Goal: Transaction & Acquisition: Purchase product/service

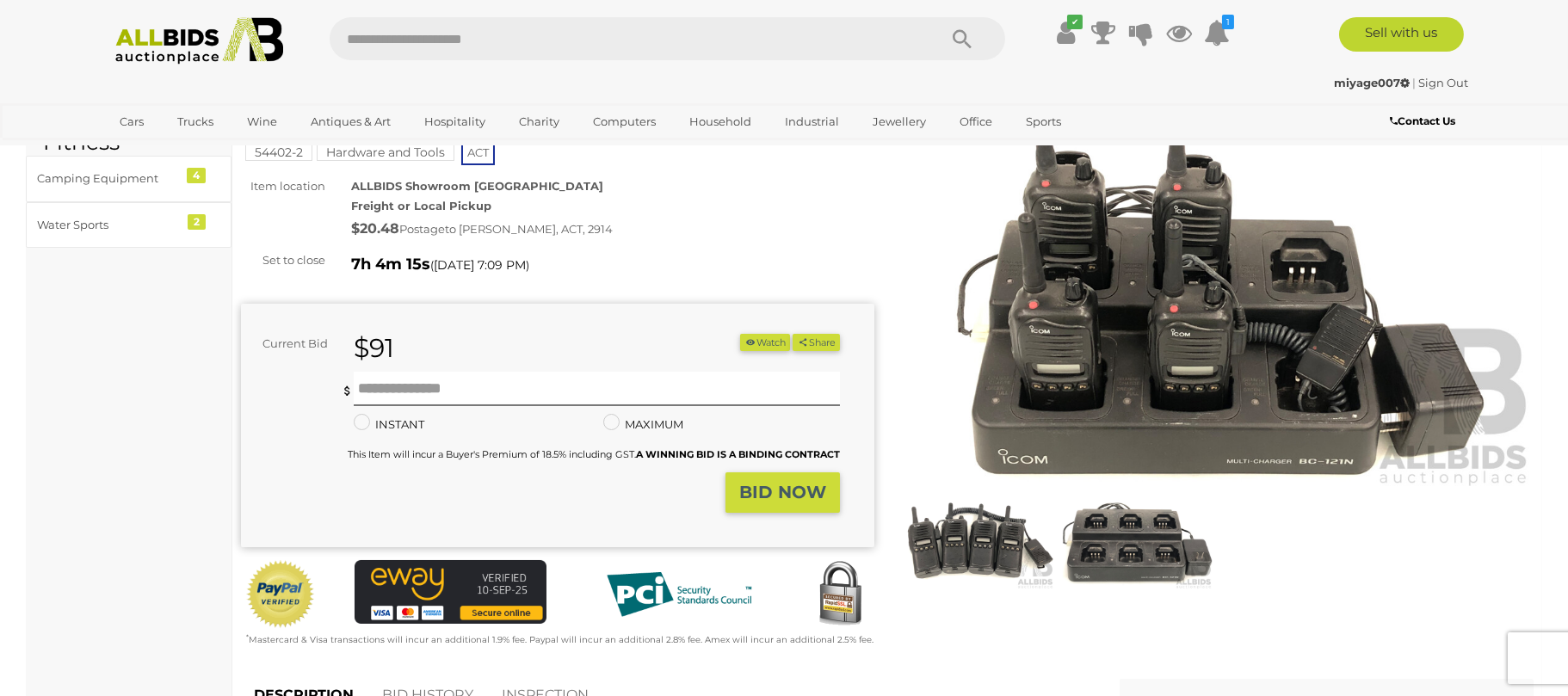
scroll to position [78, 0]
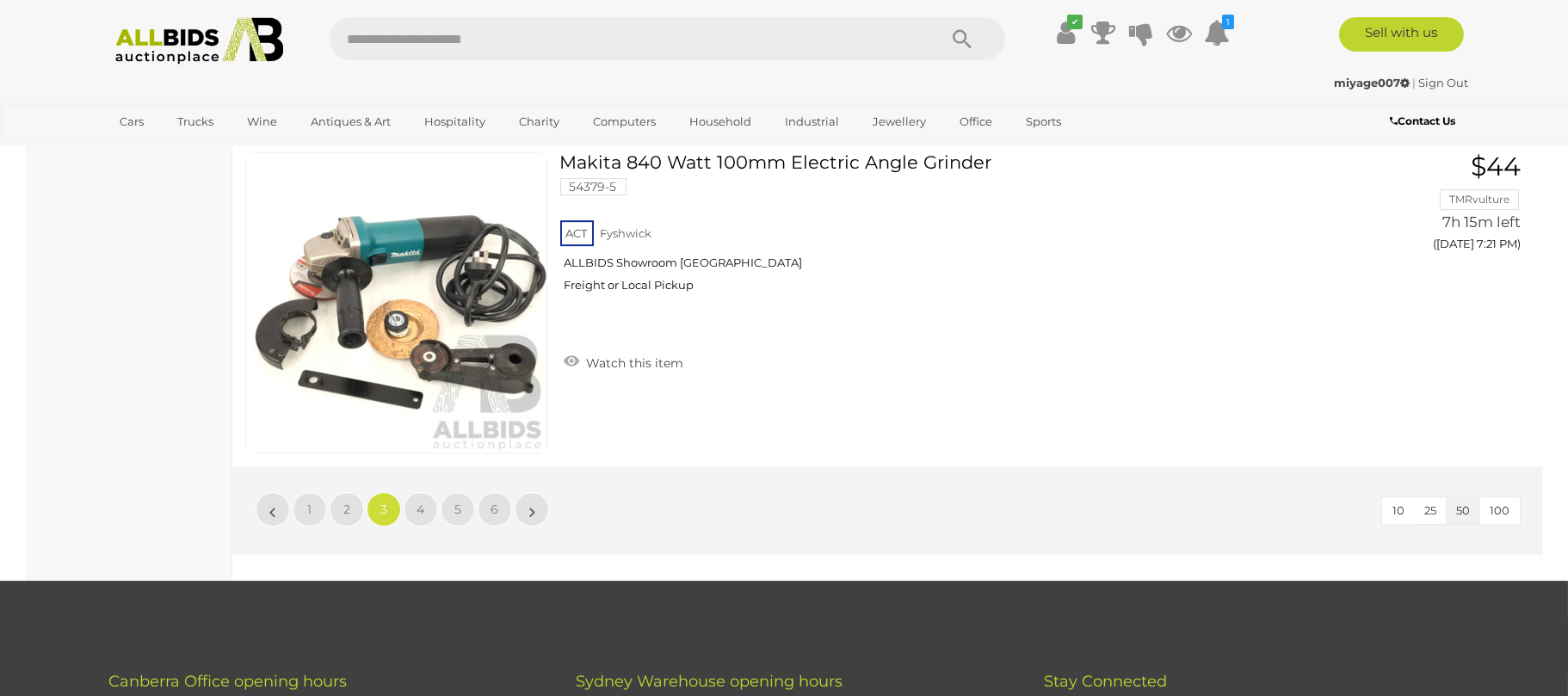
scroll to position [16276, 0]
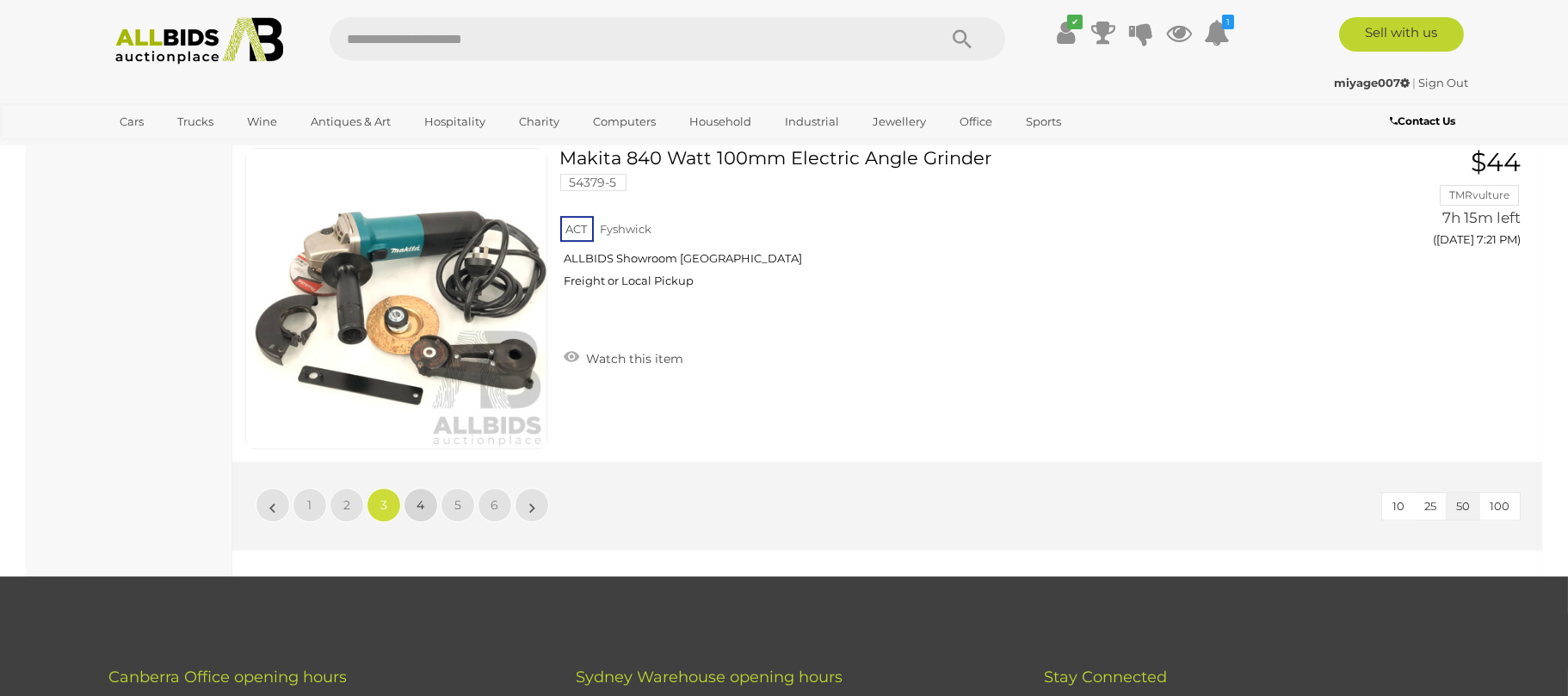
click at [422, 499] on span "4" at bounding box center [421, 506] width 8 height 16
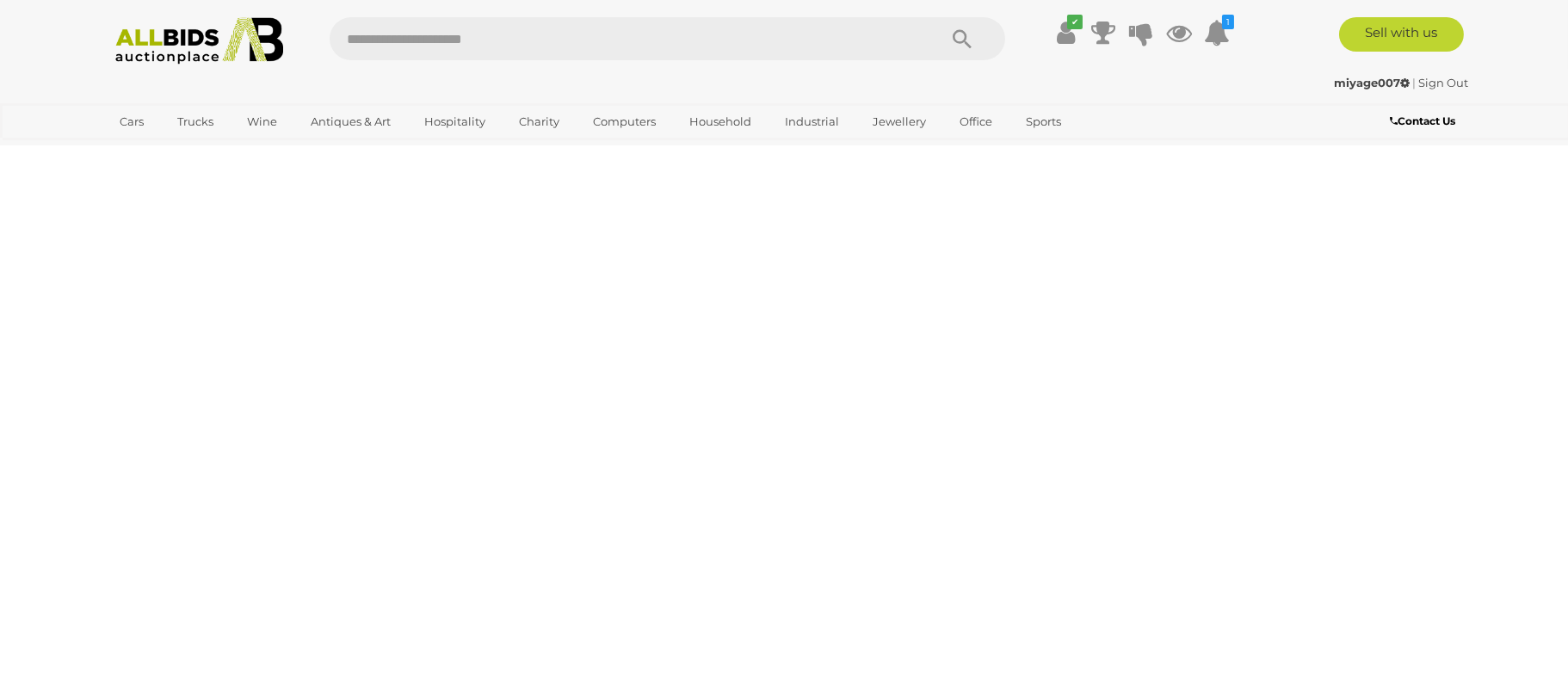
scroll to position [60, 0]
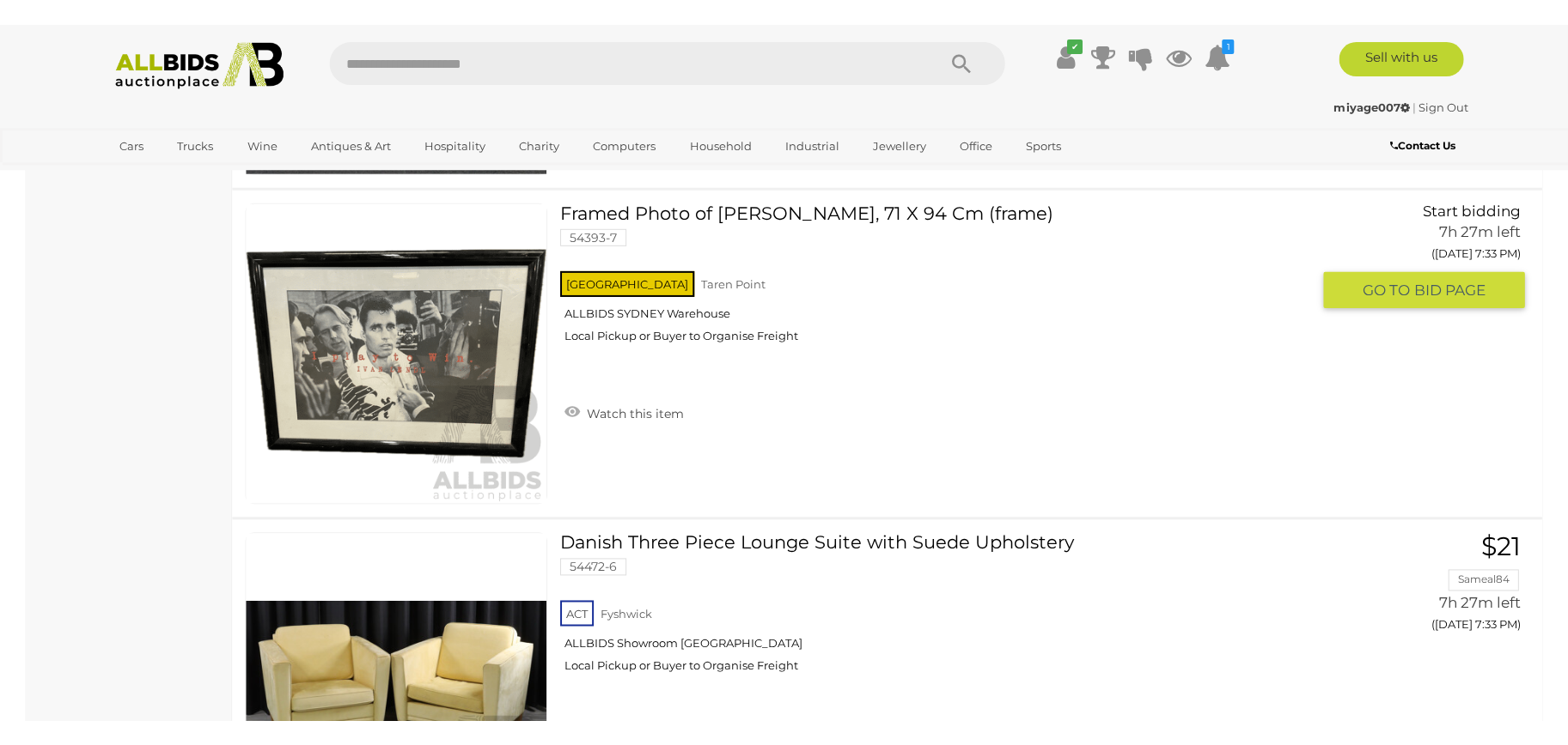
scroll to position [10935, 0]
